Goal: Task Accomplishment & Management: Manage account settings

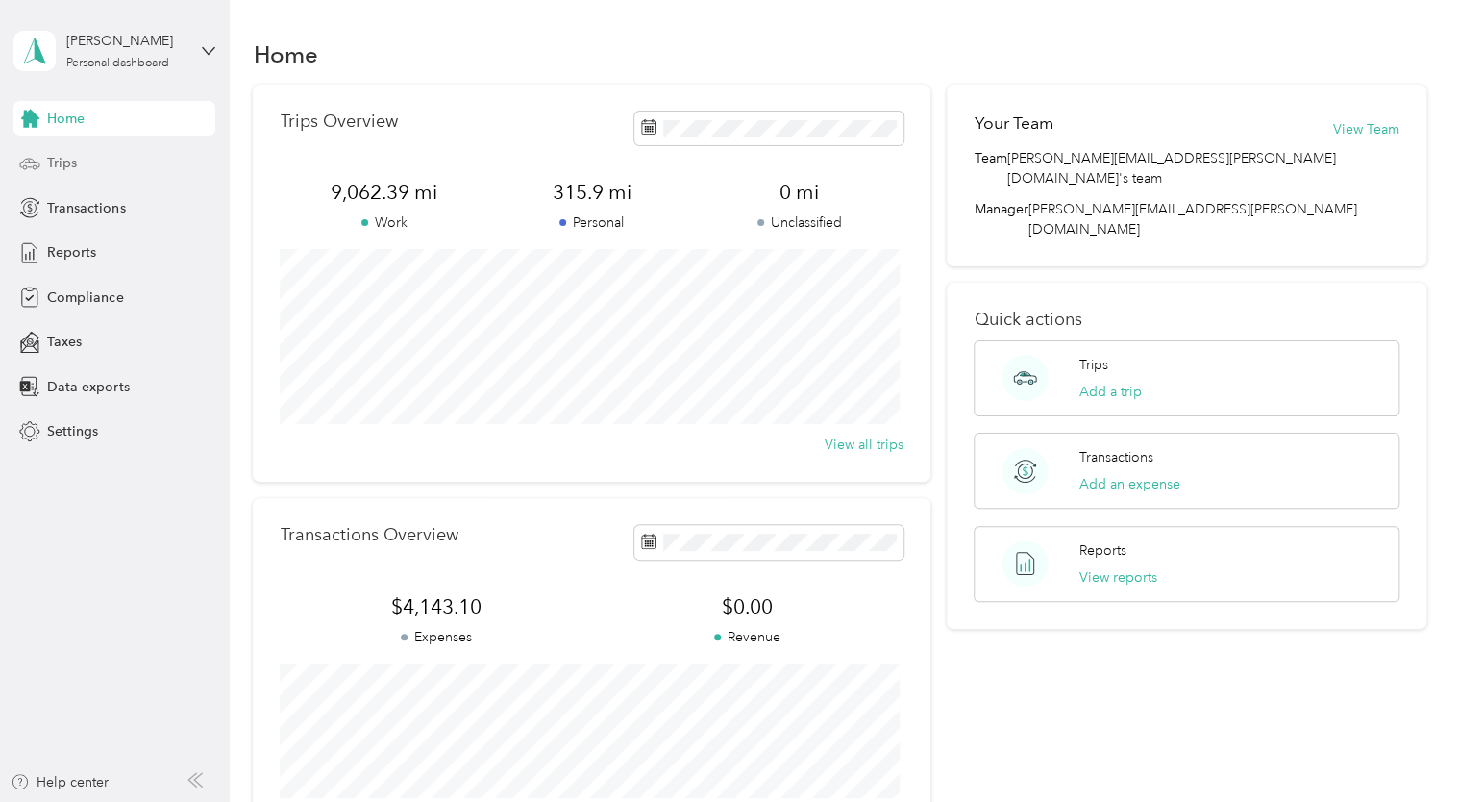
click at [66, 163] on span "Trips" at bounding box center [62, 163] width 30 height 20
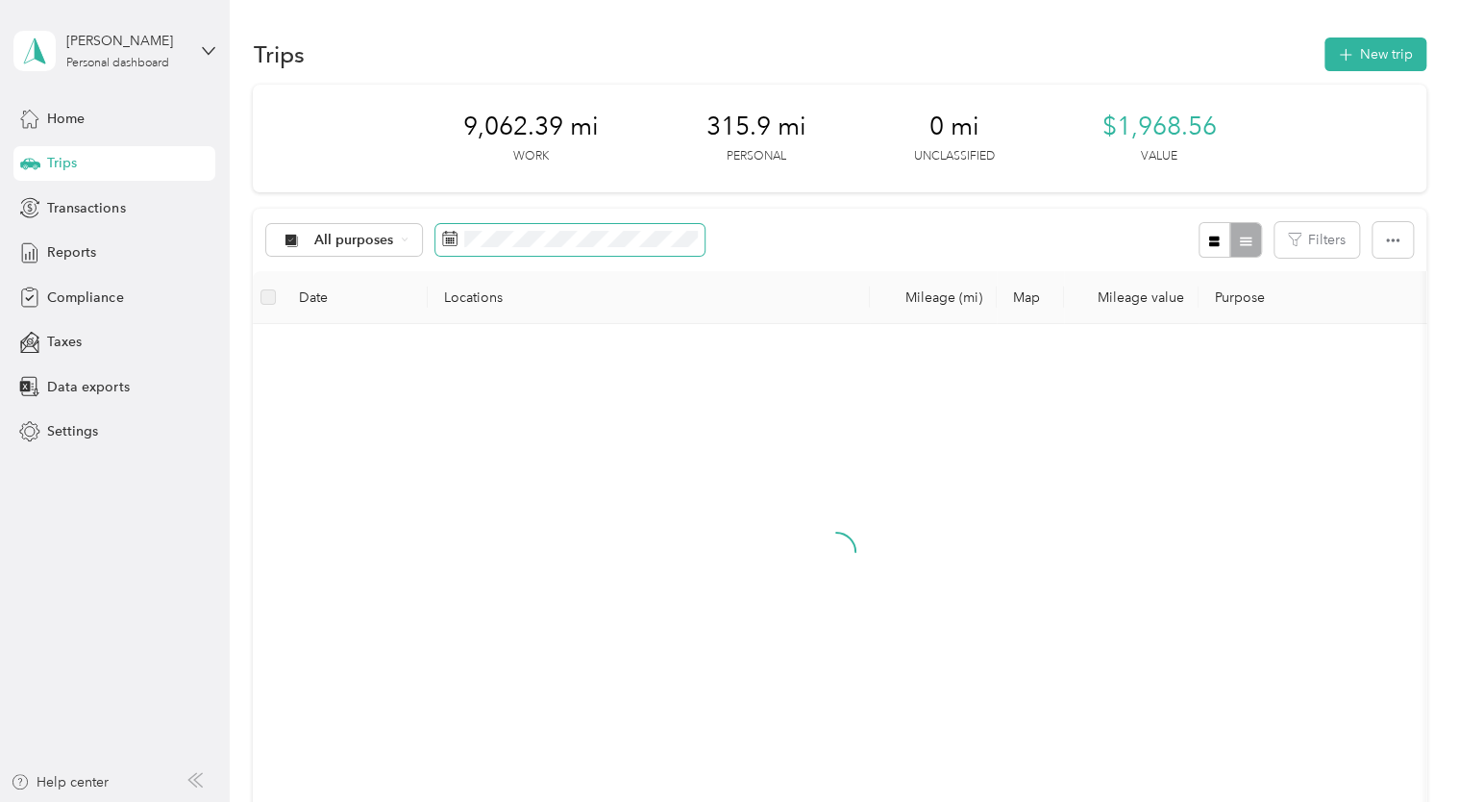
click at [452, 236] on icon at bounding box center [449, 238] width 15 height 15
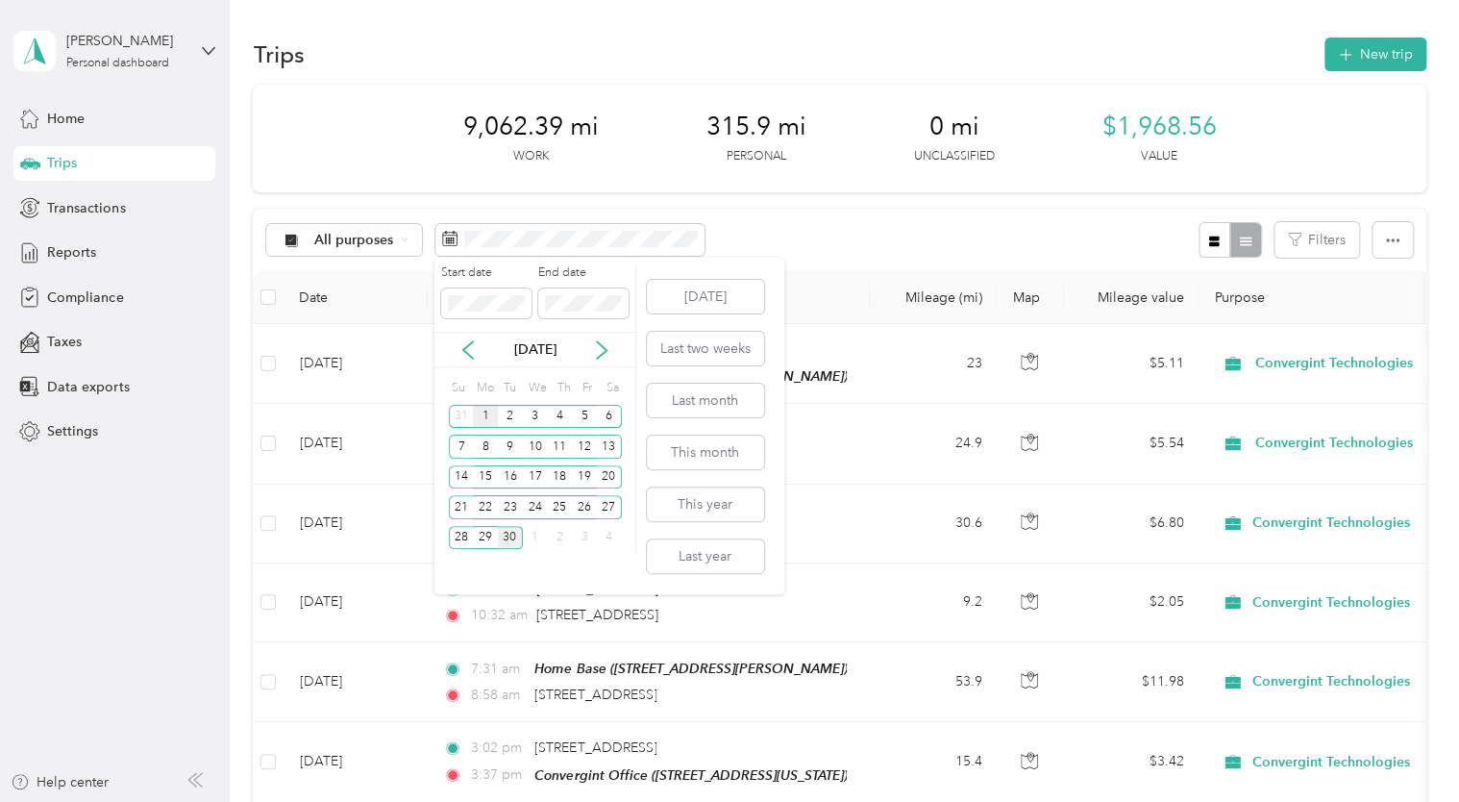
click at [482, 412] on div "1" at bounding box center [485, 417] width 25 height 24
click at [515, 534] on div "30" at bounding box center [510, 538] width 25 height 24
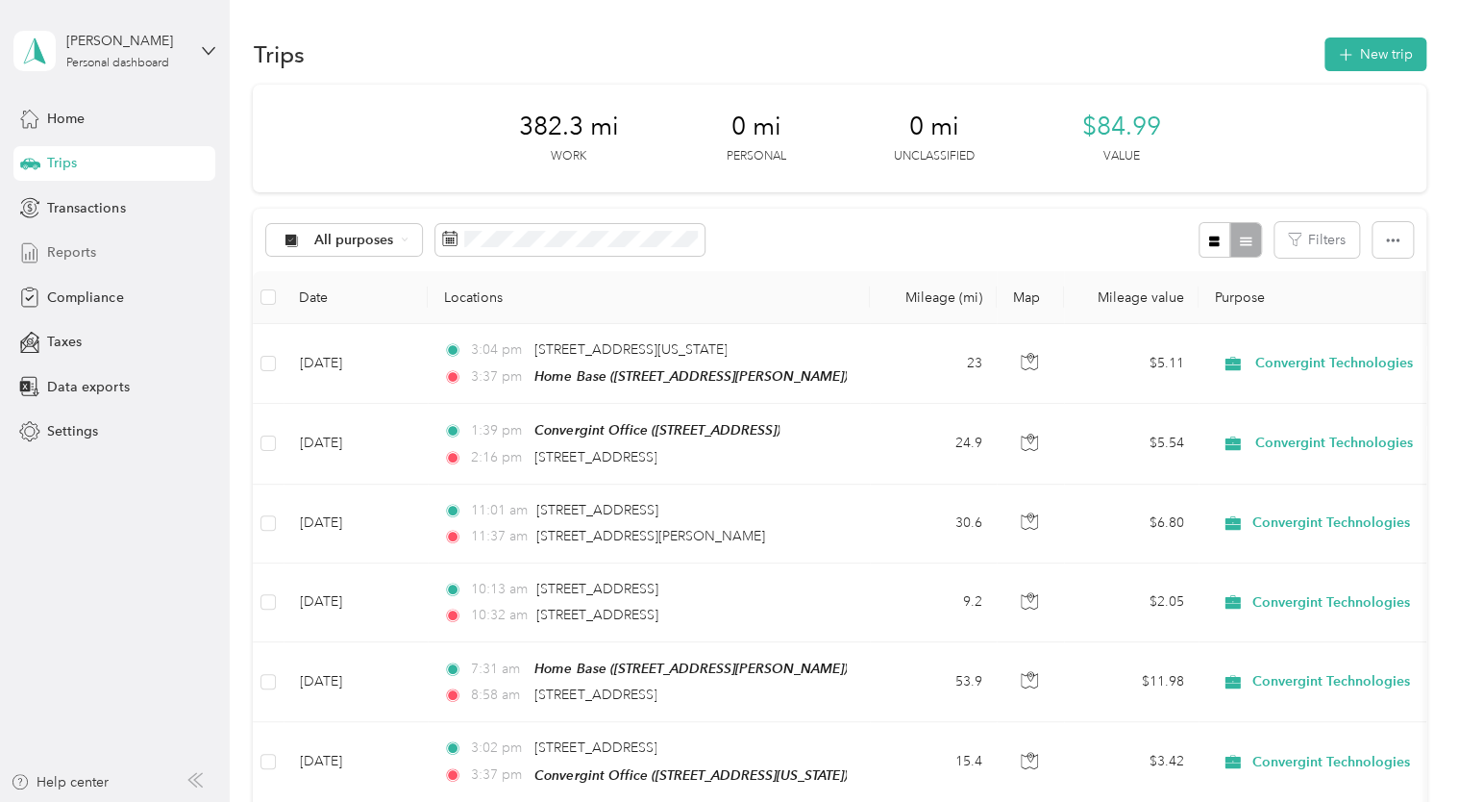
click at [70, 254] on span "Reports" at bounding box center [71, 252] width 49 height 20
